Goal: Task Accomplishment & Management: Complete application form

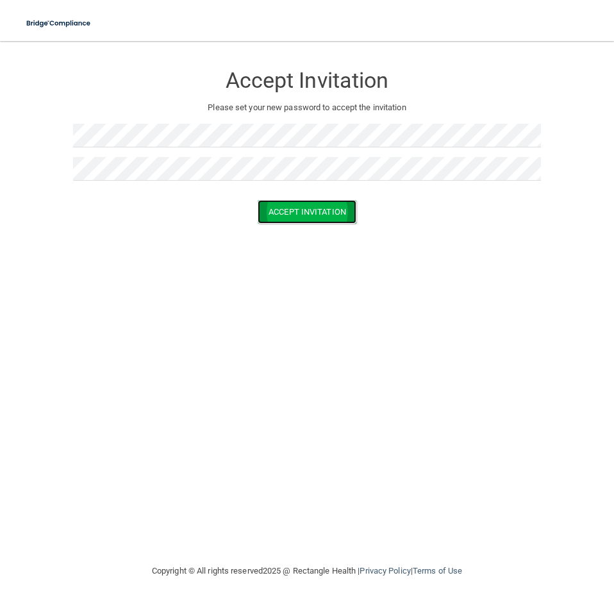
click at [268, 215] on button "Accept Invitation" at bounding box center [307, 212] width 99 height 24
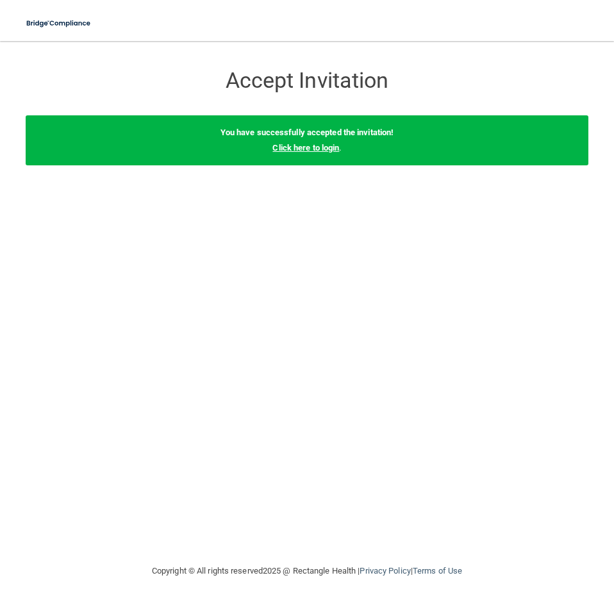
click at [334, 145] on link "Click here to login" at bounding box center [305, 148] width 67 height 10
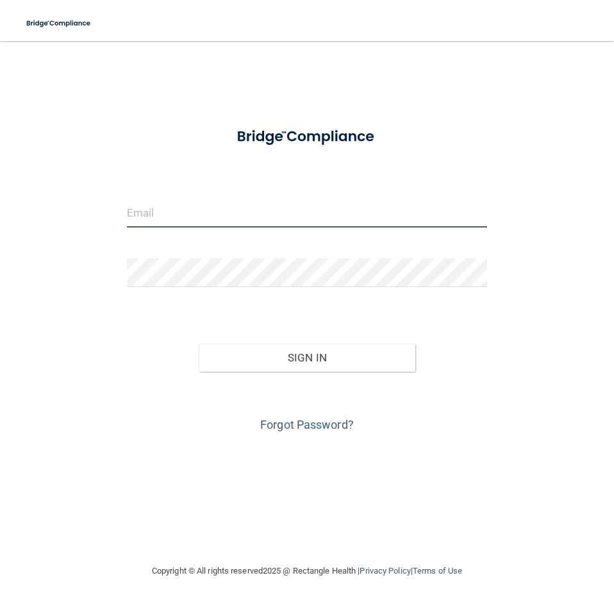
click at [204, 211] on input "email" at bounding box center [307, 213] width 360 height 29
type input "[EMAIL_ADDRESS][DOMAIN_NAME]"
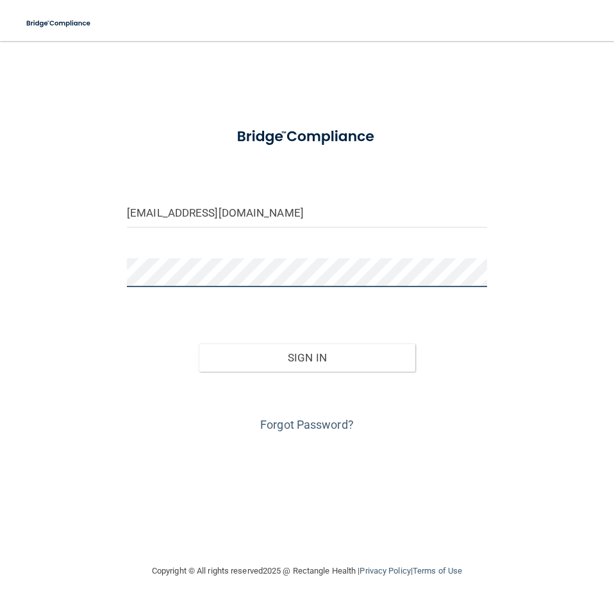
click at [199, 343] on button "Sign In" at bounding box center [307, 357] width 216 height 28
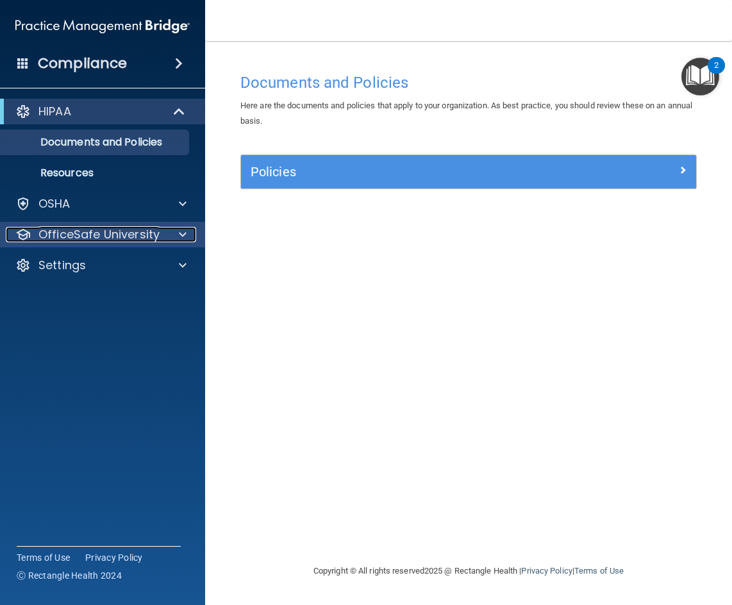
click at [189, 229] on div at bounding box center [181, 234] width 32 height 15
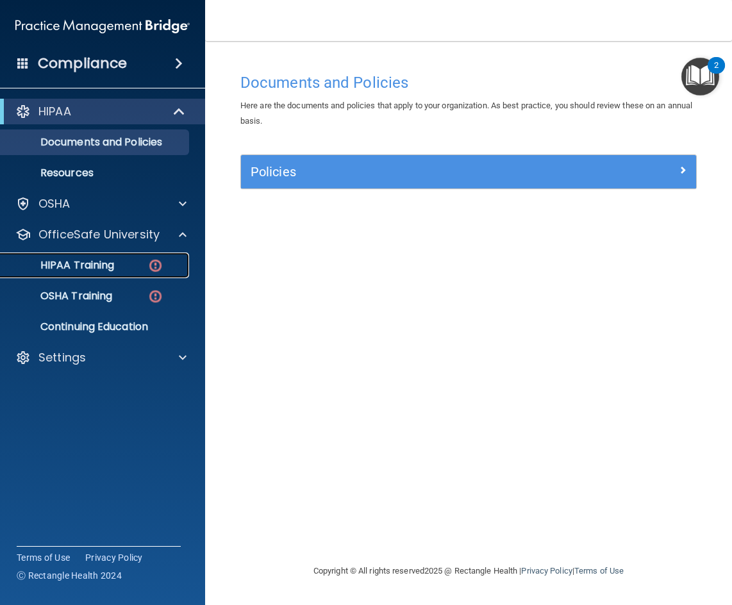
click at [108, 261] on p "HIPAA Training" at bounding box center [61, 265] width 106 height 13
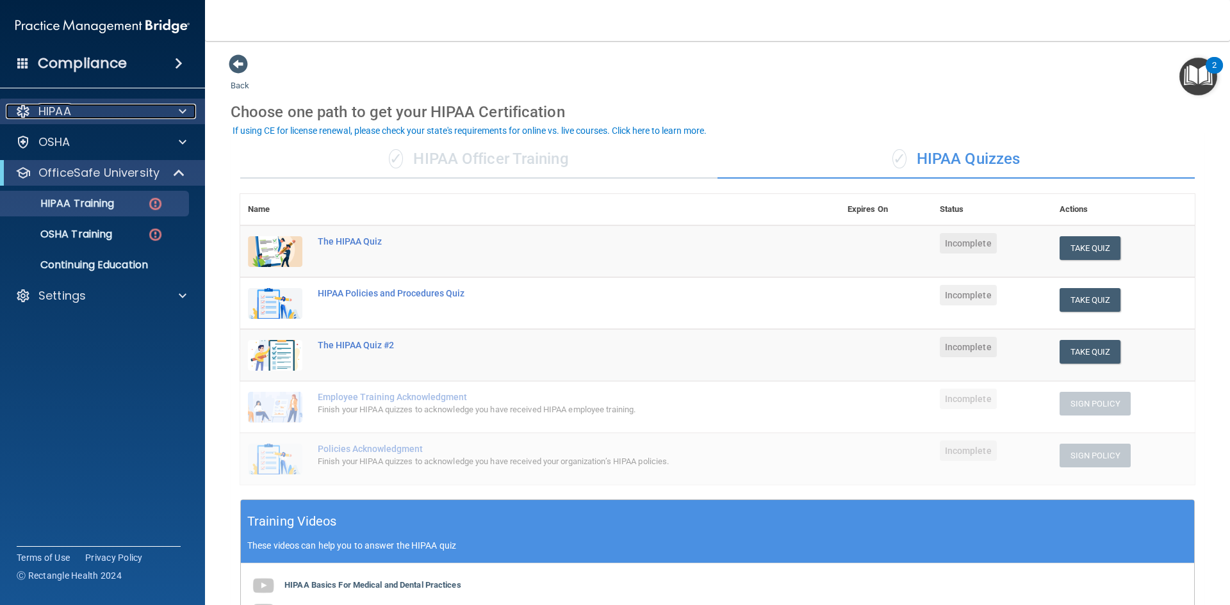
click at [183, 108] on span at bounding box center [183, 111] width 8 height 15
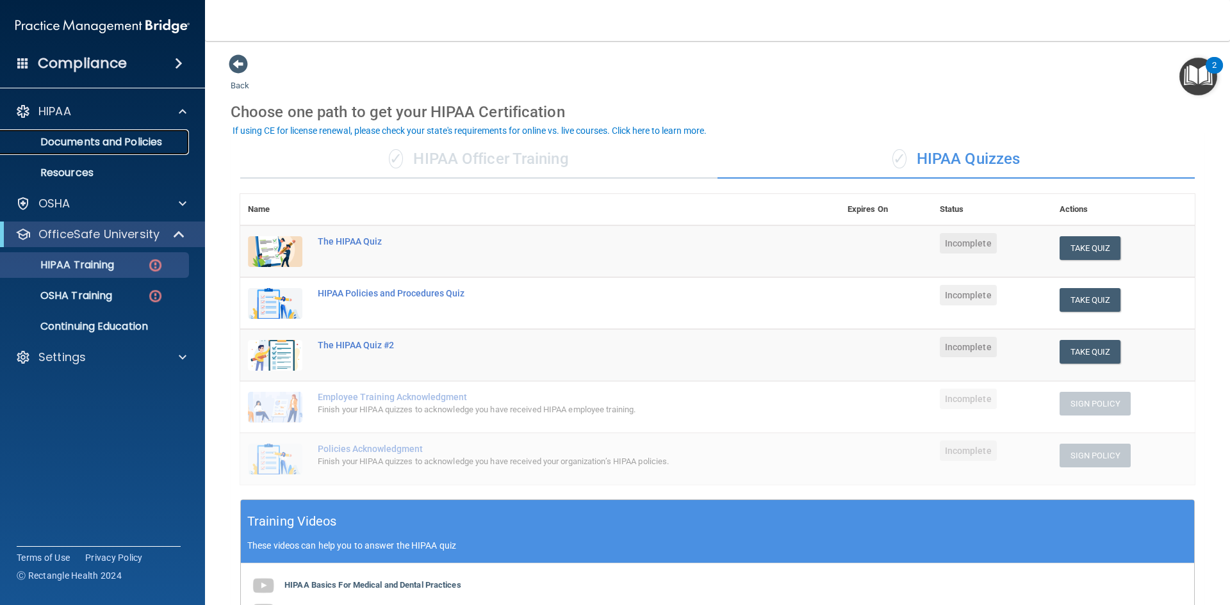
click at [145, 136] on p "Documents and Policies" at bounding box center [95, 142] width 175 height 13
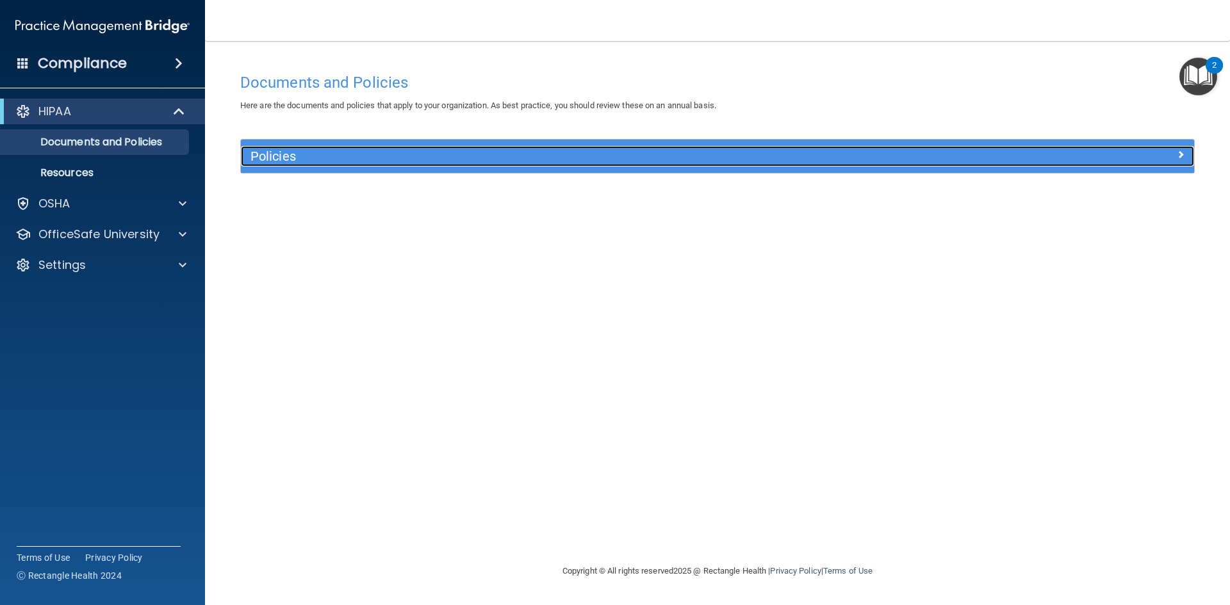
click at [613, 149] on h5 "Policies" at bounding box center [598, 156] width 696 height 14
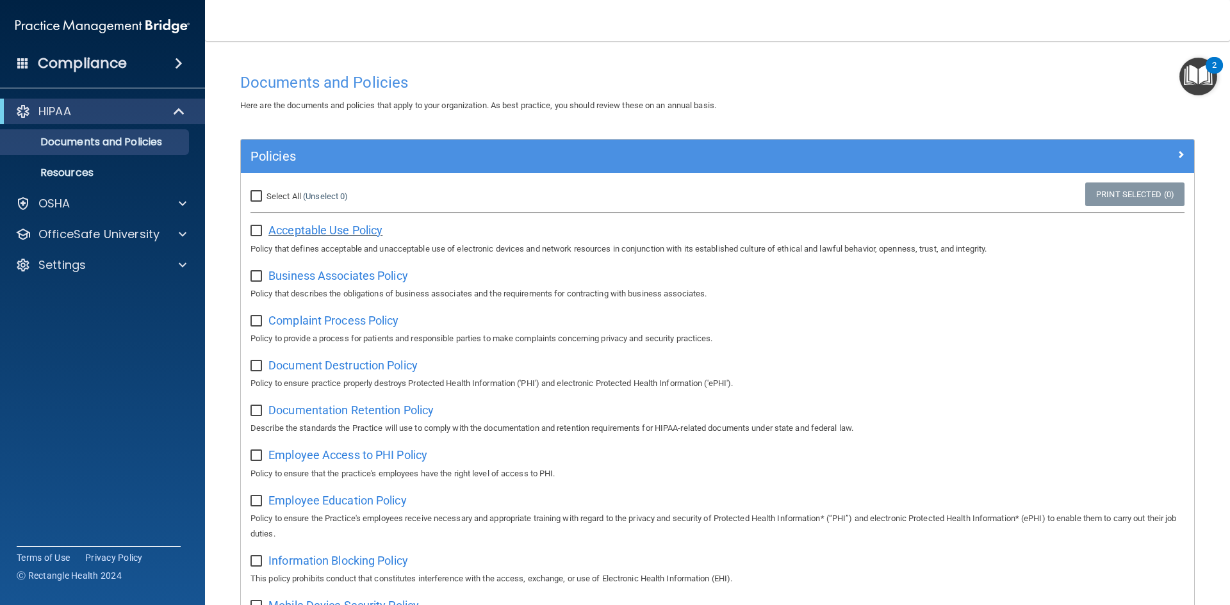
click at [299, 226] on span "Acceptable Use Policy" at bounding box center [325, 230] width 114 height 13
